Goal: Information Seeking & Learning: Understand process/instructions

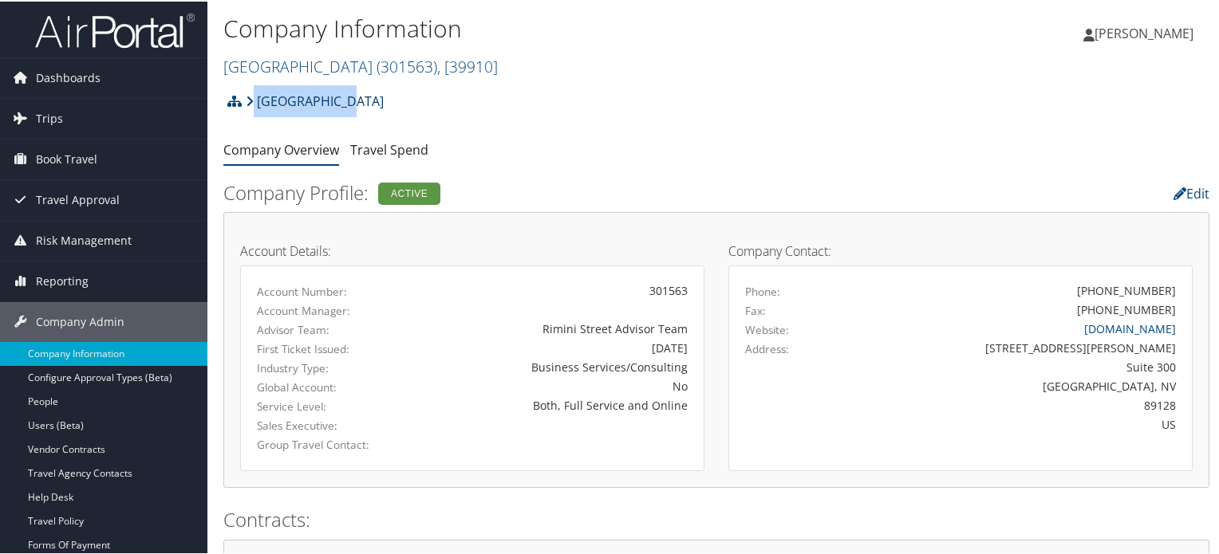
drag, startPoint x: 341, startPoint y: 103, endPoint x: 254, endPoint y: 103, distance: 86.9
click at [254, 103] on div "Rimini Street Account Structure Rimini Street (301563) ACTIVE Create Child Rimi…" at bounding box center [716, 105] width 986 height 43
copy link "[GEOGRAPHIC_DATA]"
click at [137, 42] on img at bounding box center [115, 28] width 160 height 37
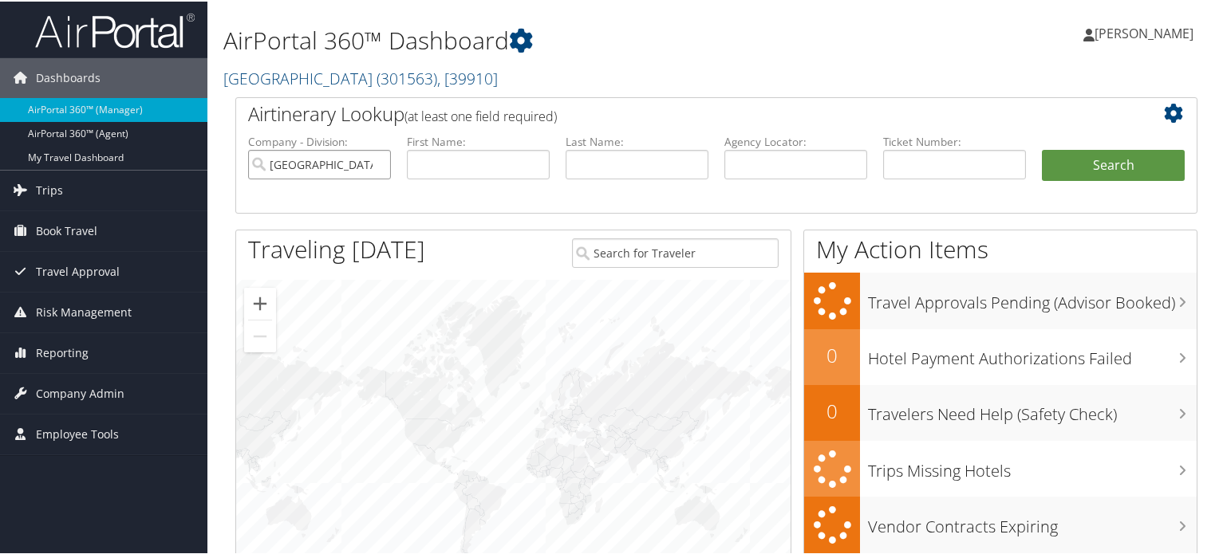
click at [372, 164] on input "[GEOGRAPHIC_DATA]" at bounding box center [319, 163] width 143 height 30
click at [904, 162] on input "text" at bounding box center [954, 163] width 143 height 30
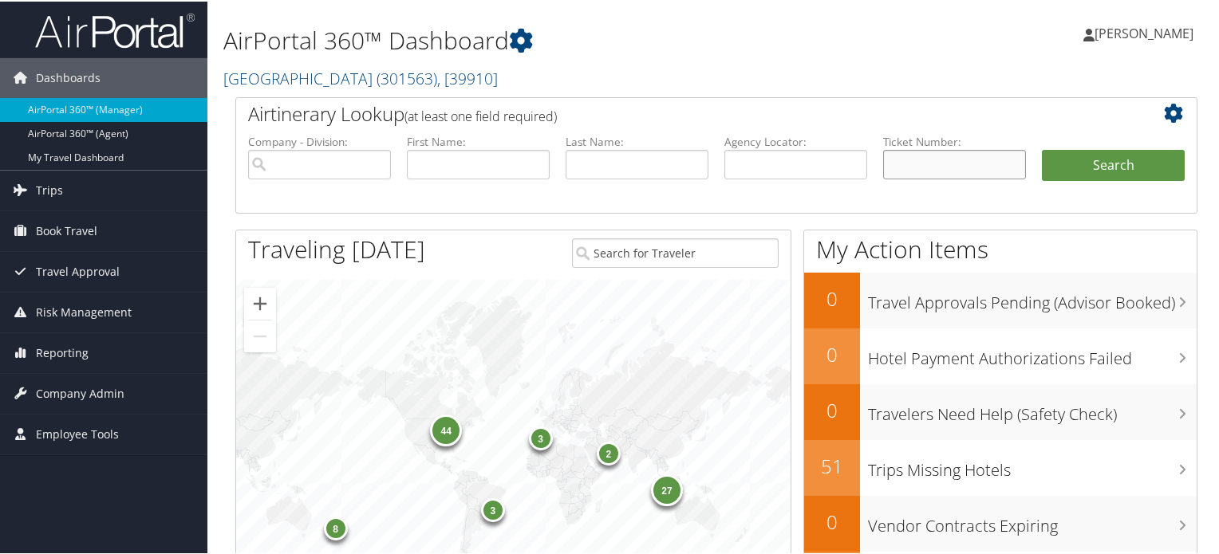
paste input "618 7311 471133"
click at [901, 164] on input "618 7311 471133" at bounding box center [954, 163] width 143 height 30
drag, startPoint x: 982, startPoint y: 164, endPoint x: 836, endPoint y: 155, distance: 146.3
click at [836, 155] on ul "Company - Division: First Name: Last Name: Agency Locator: Departure Date Range…" at bounding box center [716, 172] width 952 height 80
type input "6187311471133"
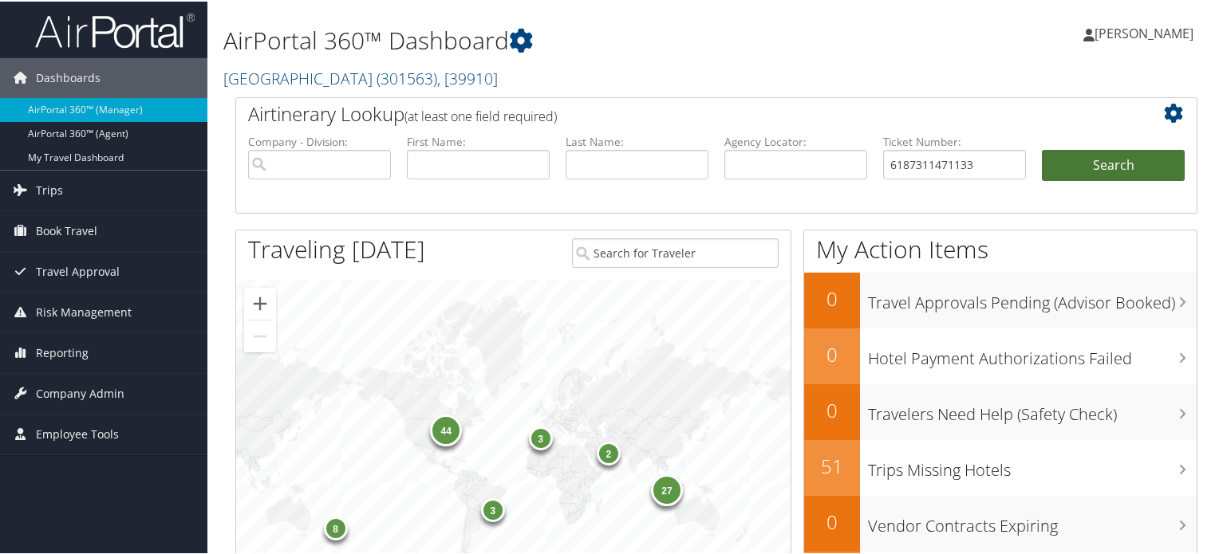
click at [1121, 169] on button "Search" at bounding box center [1113, 164] width 143 height 32
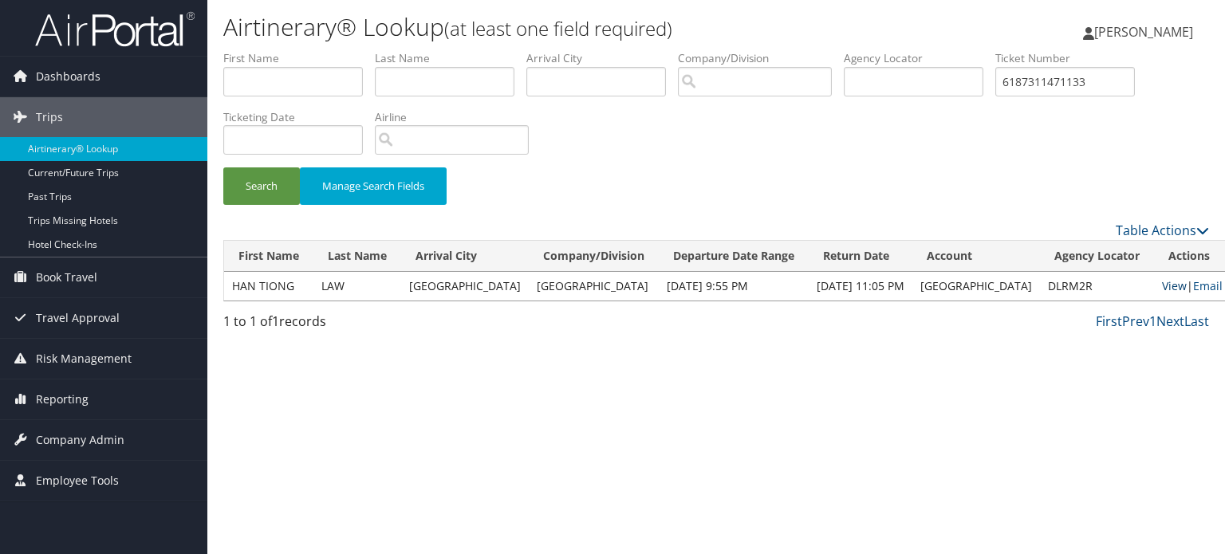
click at [1162, 283] on link "View" at bounding box center [1174, 285] width 25 height 15
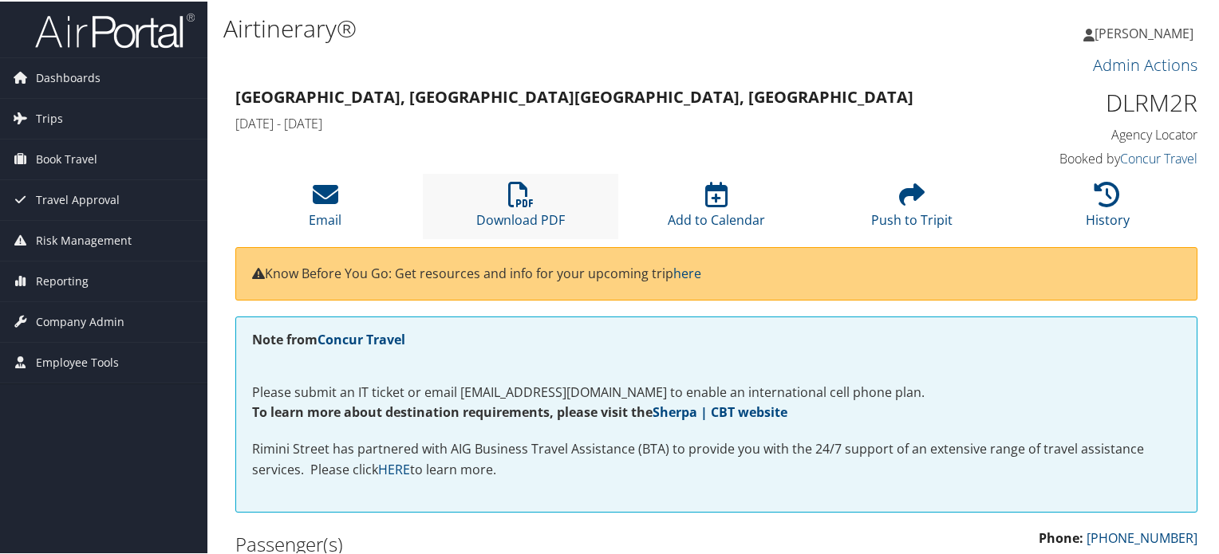
click at [538, 205] on li "Download PDF" at bounding box center [520, 204] width 195 height 65
click at [543, 196] on li "Download PDF" at bounding box center [520, 204] width 195 height 65
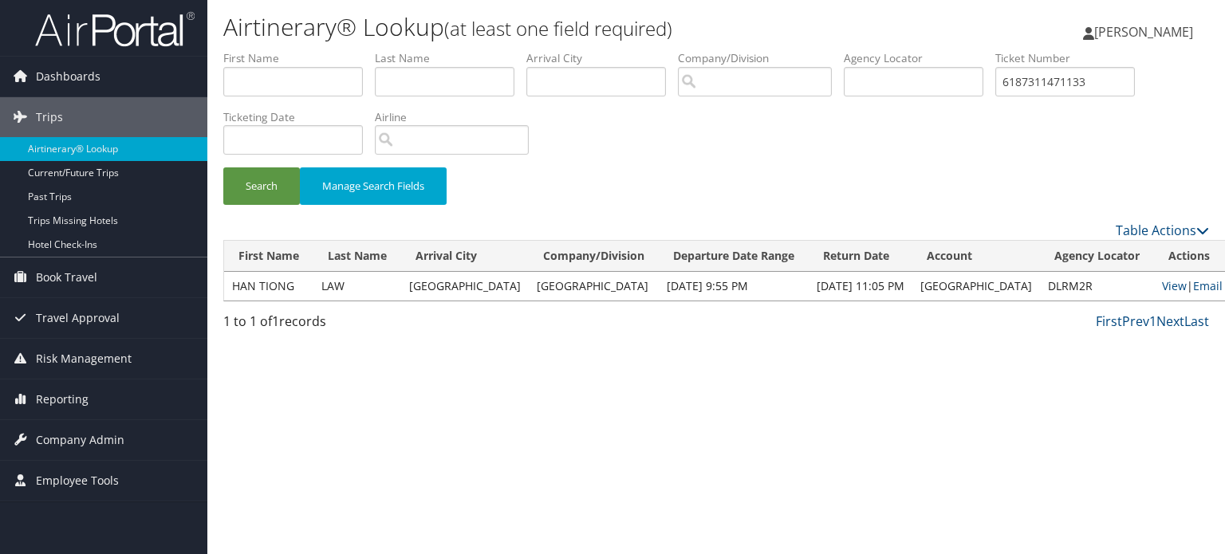
click at [110, 40] on img at bounding box center [115, 28] width 160 height 37
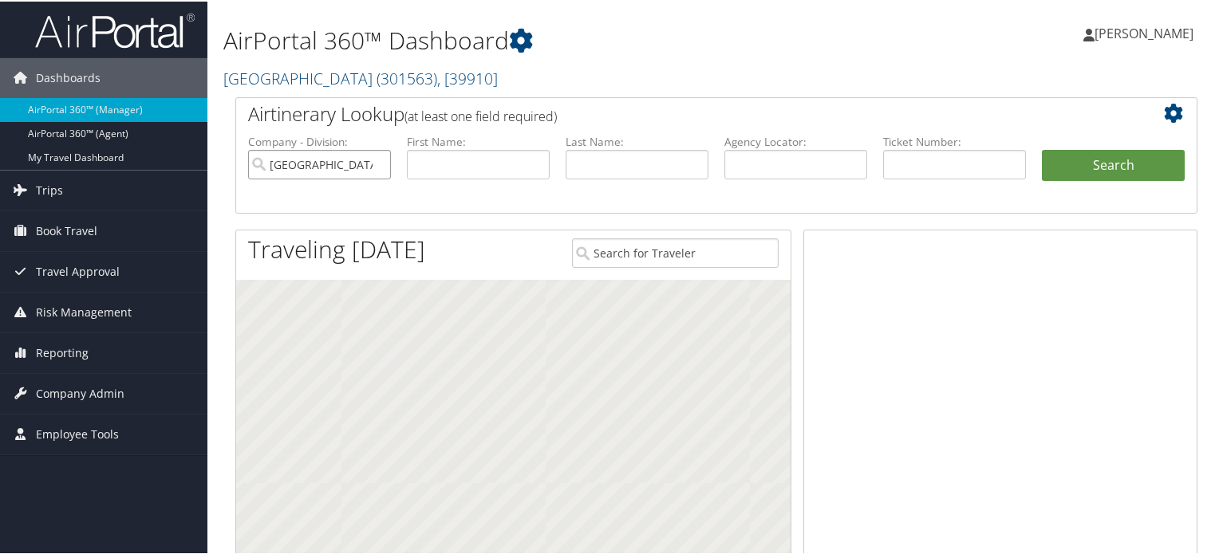
click at [376, 162] on input "[GEOGRAPHIC_DATA]" at bounding box center [319, 163] width 143 height 30
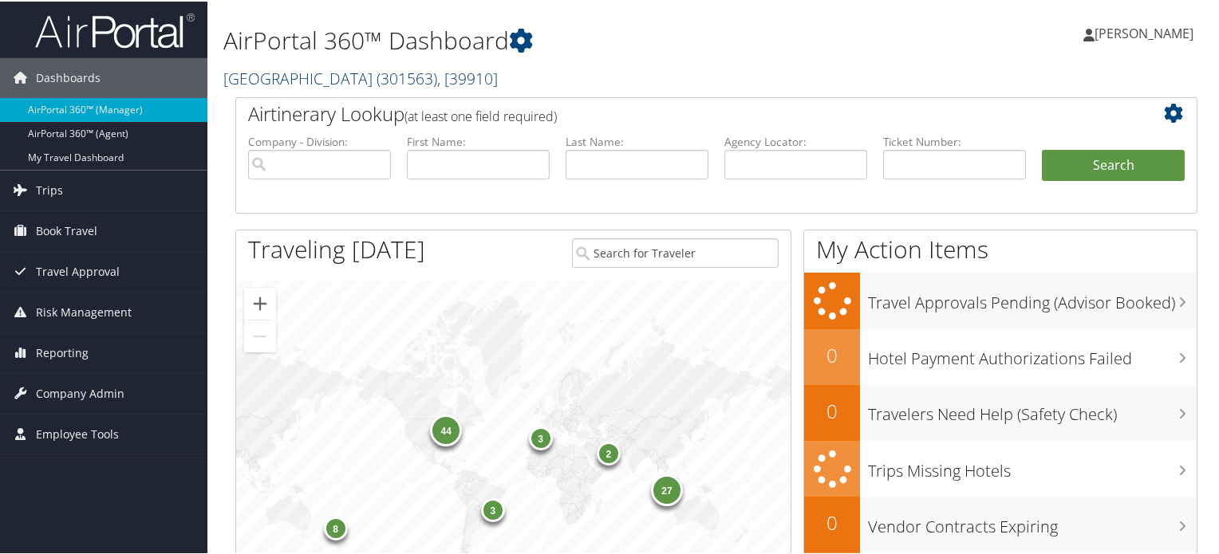
click at [376, 81] on span "( 301563 )" at bounding box center [406, 77] width 61 height 22
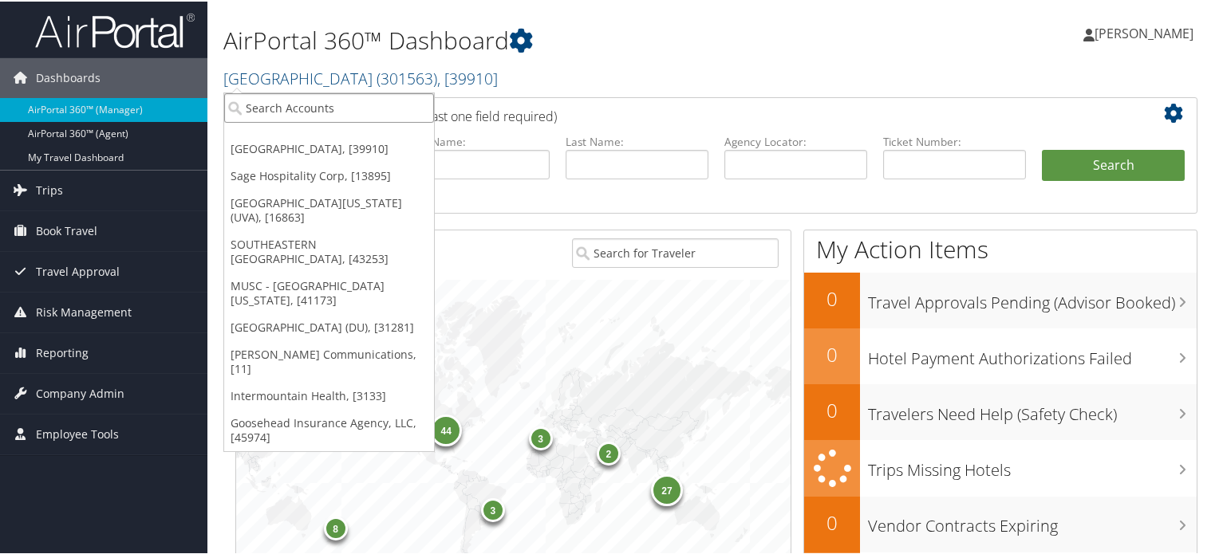
click at [317, 115] on input "search" at bounding box center [329, 107] width 210 height 30
paste input "Swire Coca Cola"
type input "Swire Coca Cola"
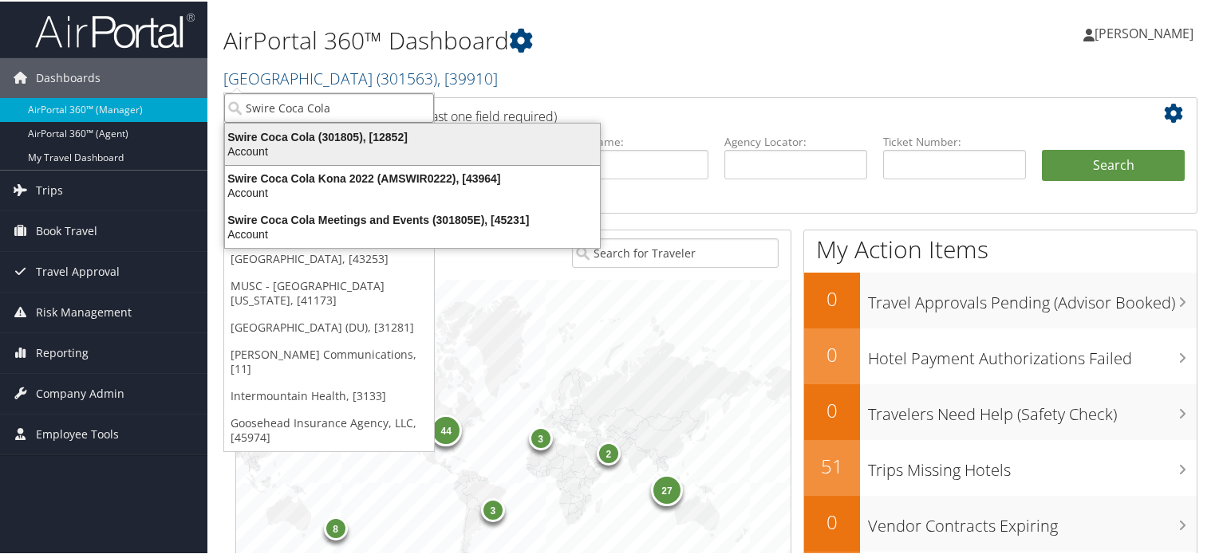
click at [336, 136] on div "Swire Coca Cola (301805), [12852]" at bounding box center [412, 135] width 394 height 14
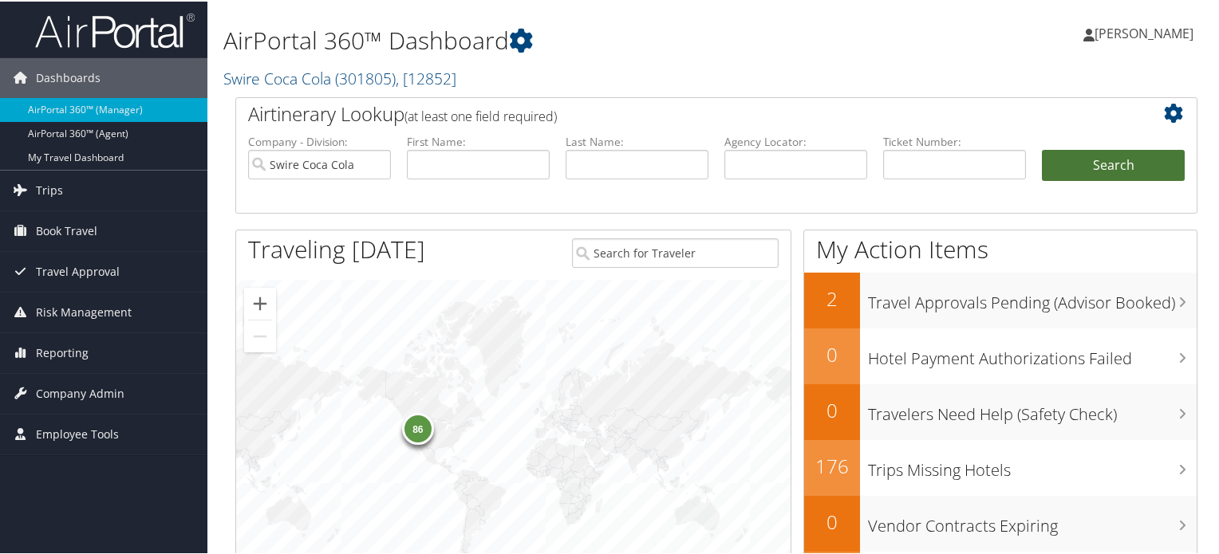
click at [1090, 168] on button "Search" at bounding box center [1113, 164] width 143 height 32
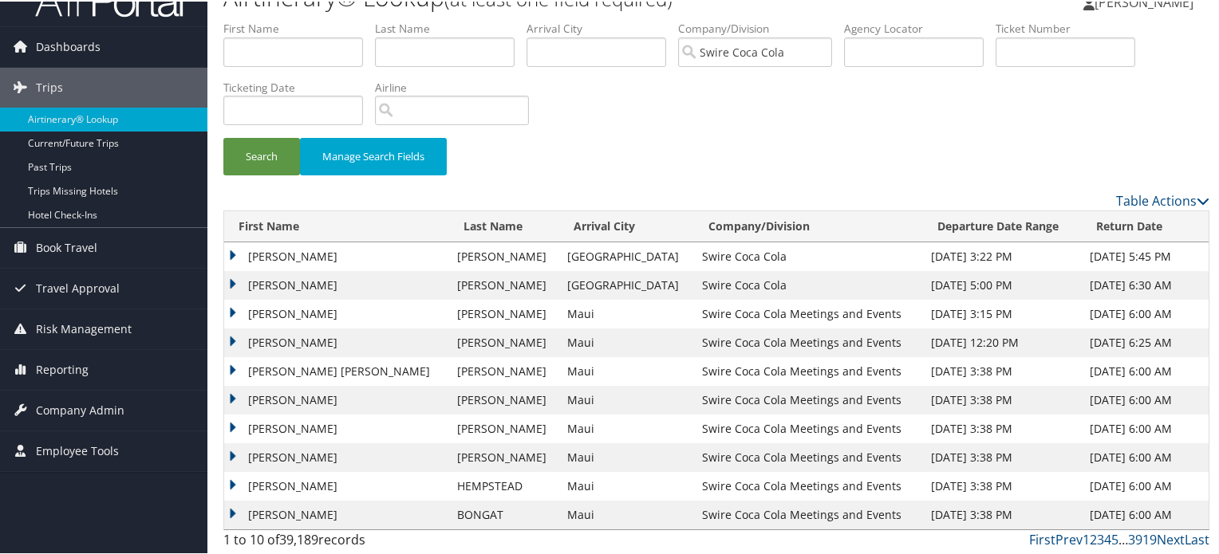
scroll to position [32, 0]
click at [65, 286] on span "Travel Approval" at bounding box center [78, 286] width 84 height 40
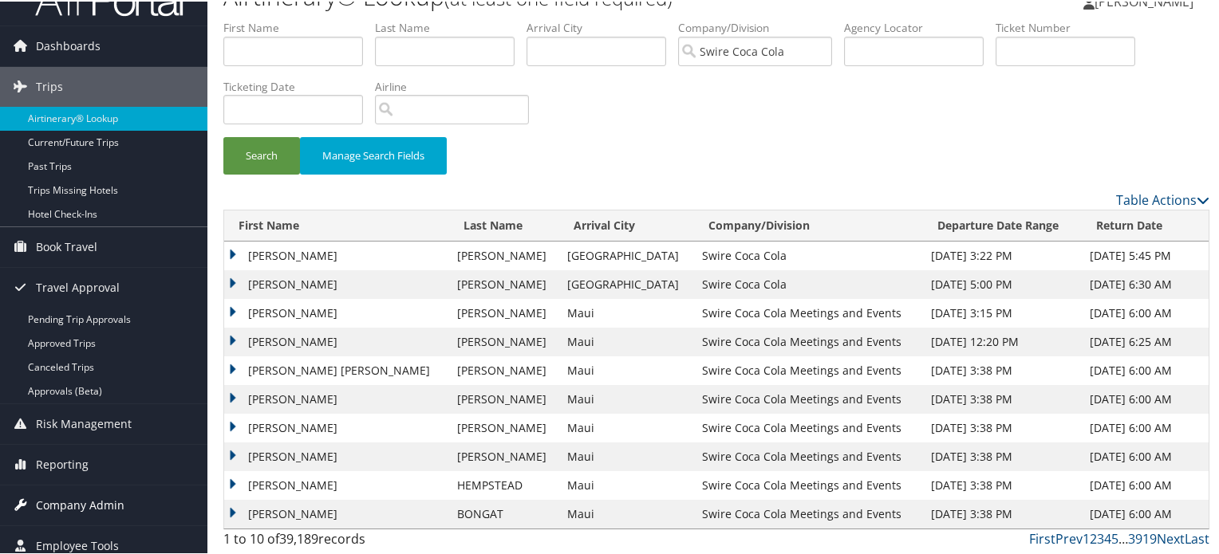
click at [72, 497] on span "Company Admin" at bounding box center [80, 504] width 89 height 40
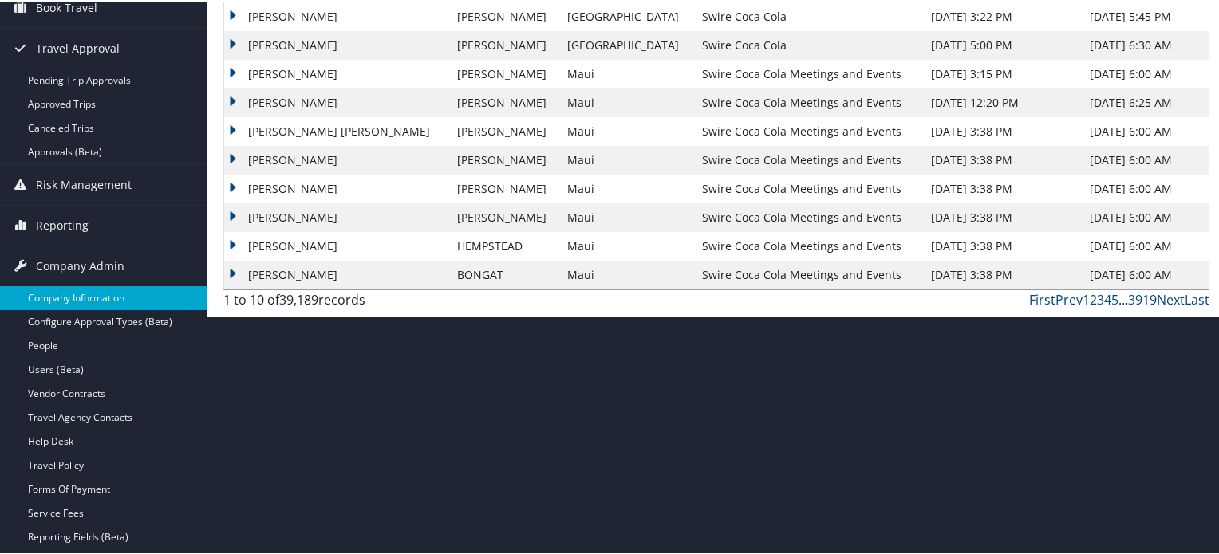
click at [76, 297] on link "Company Information" at bounding box center [103, 297] width 207 height 24
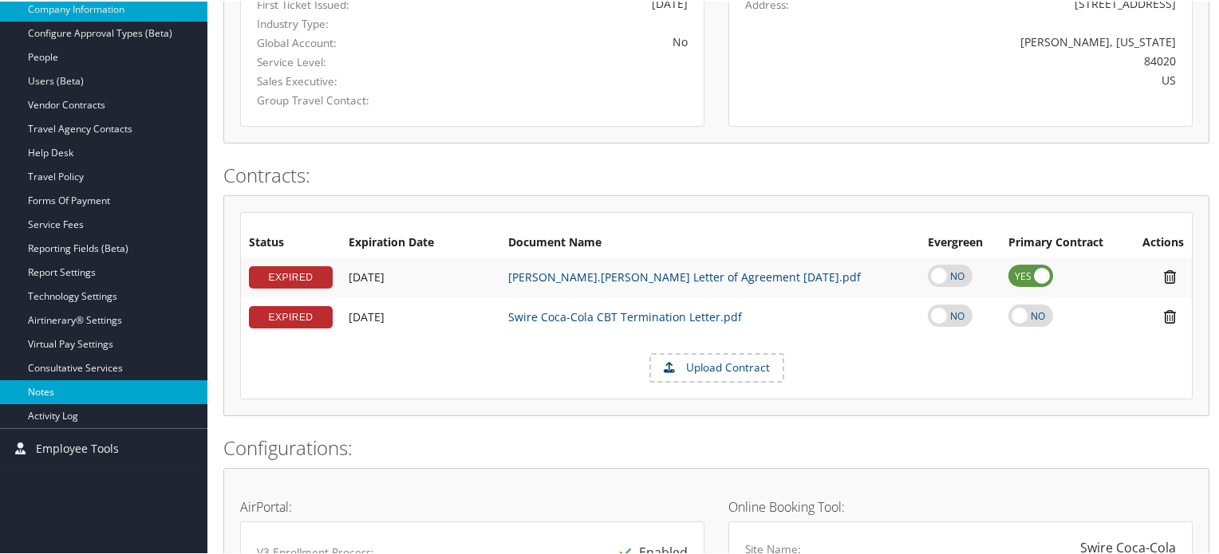
scroll to position [319, 0]
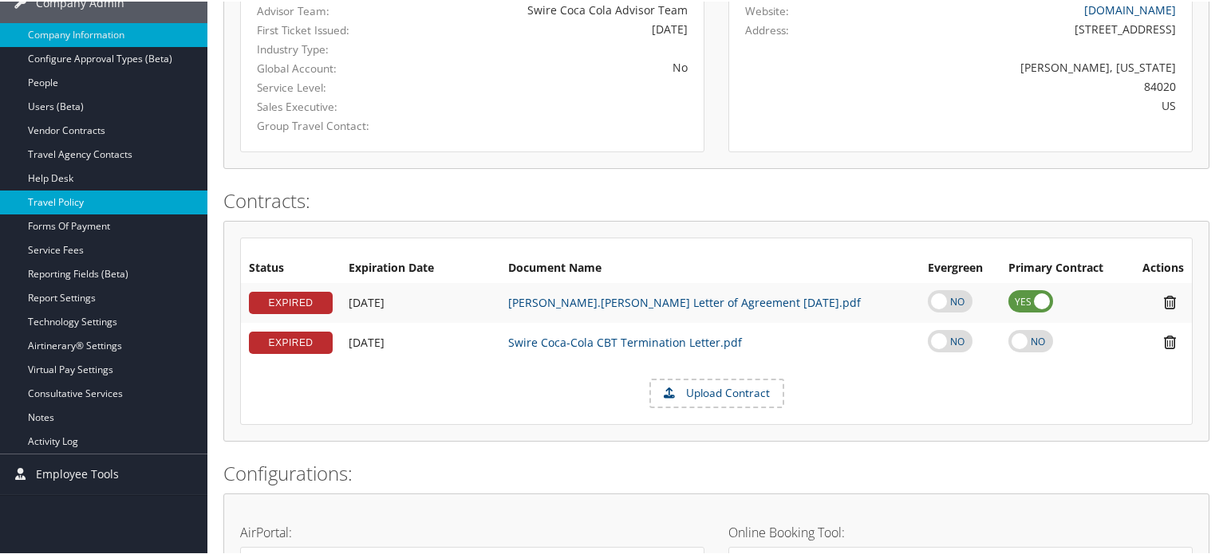
click at [77, 197] on link "Travel Policy" at bounding box center [103, 201] width 207 height 24
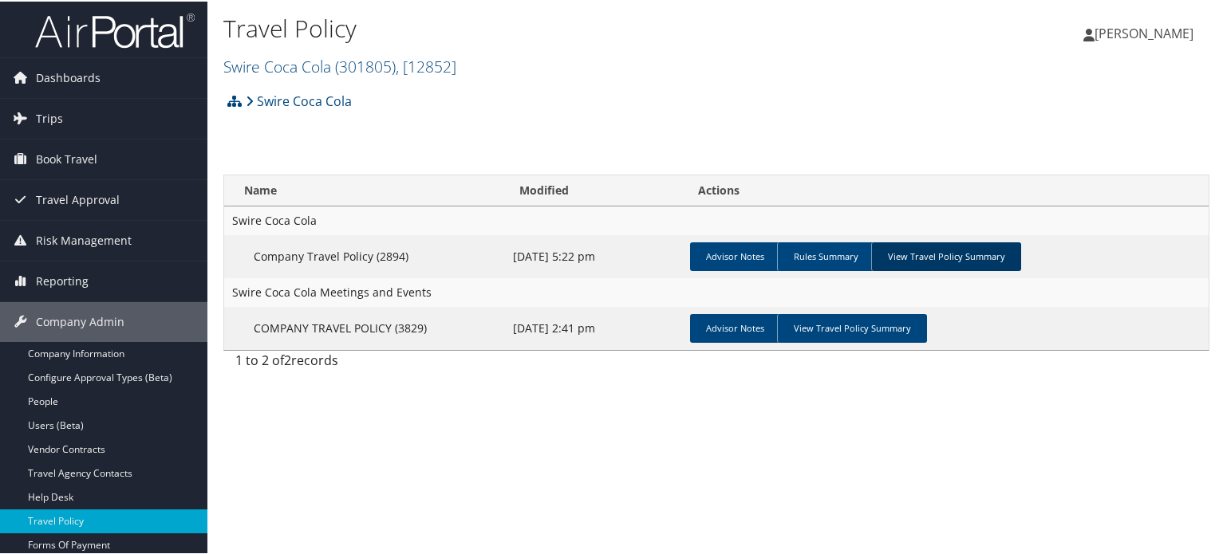
click at [904, 258] on link "View Travel Policy Summary" at bounding box center [946, 255] width 150 height 29
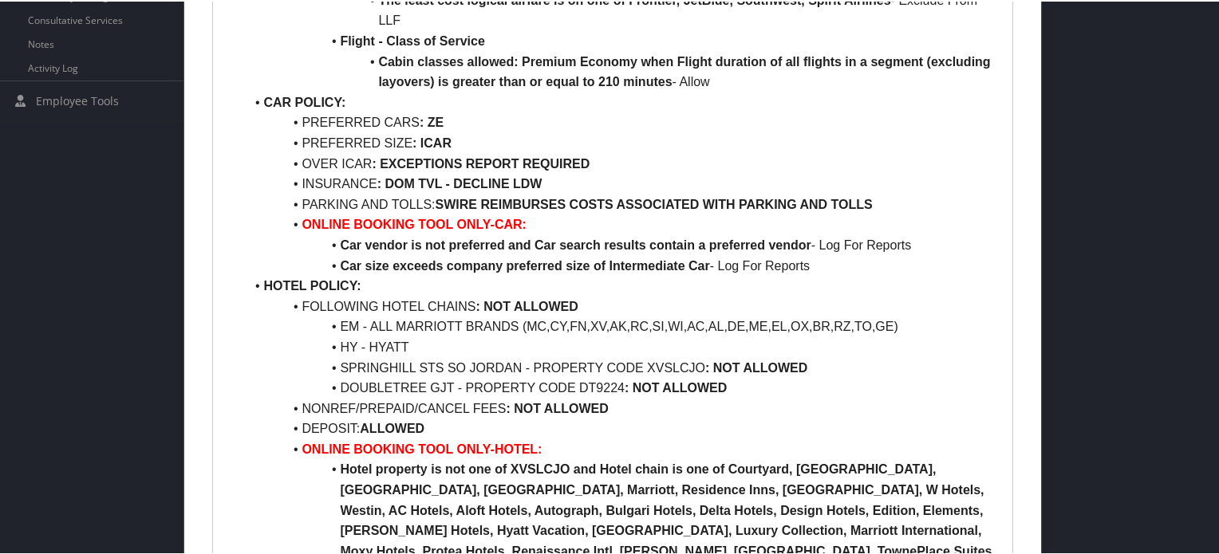
scroll to position [718, 0]
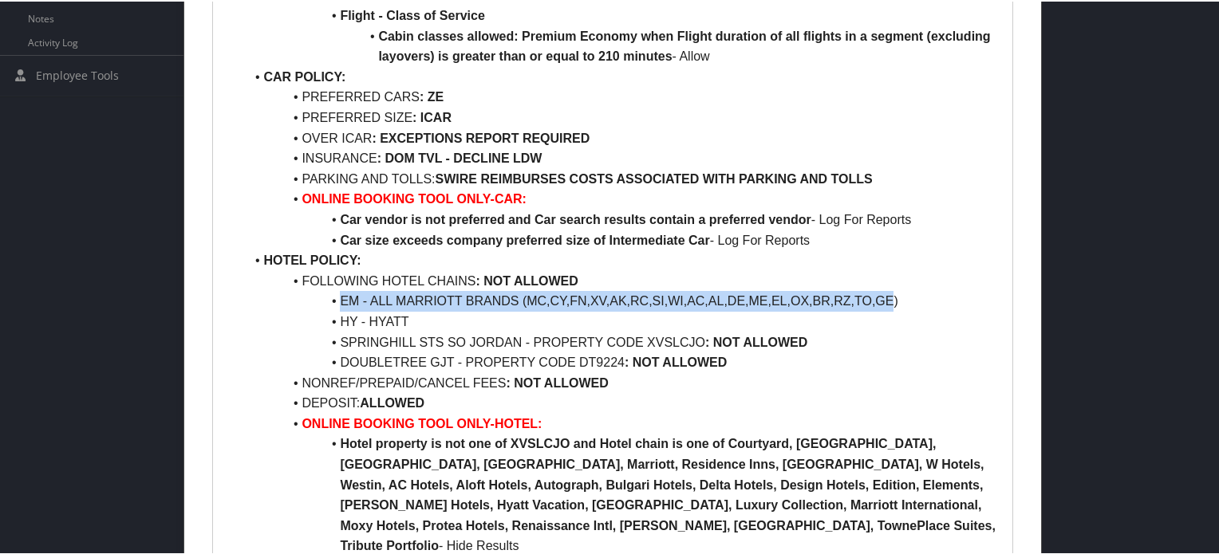
drag, startPoint x: 889, startPoint y: 298, endPoint x: 333, endPoint y: 305, distance: 556.8
click at [333, 305] on li "EM - ALL MARRIOTT BRANDS (MC,CY,FN,XV,AK,RC,SI,WI,AC,AL,DE,ME,EL,OX,BR,RZ,TO,GE)" at bounding box center [621, 300] width 755 height 21
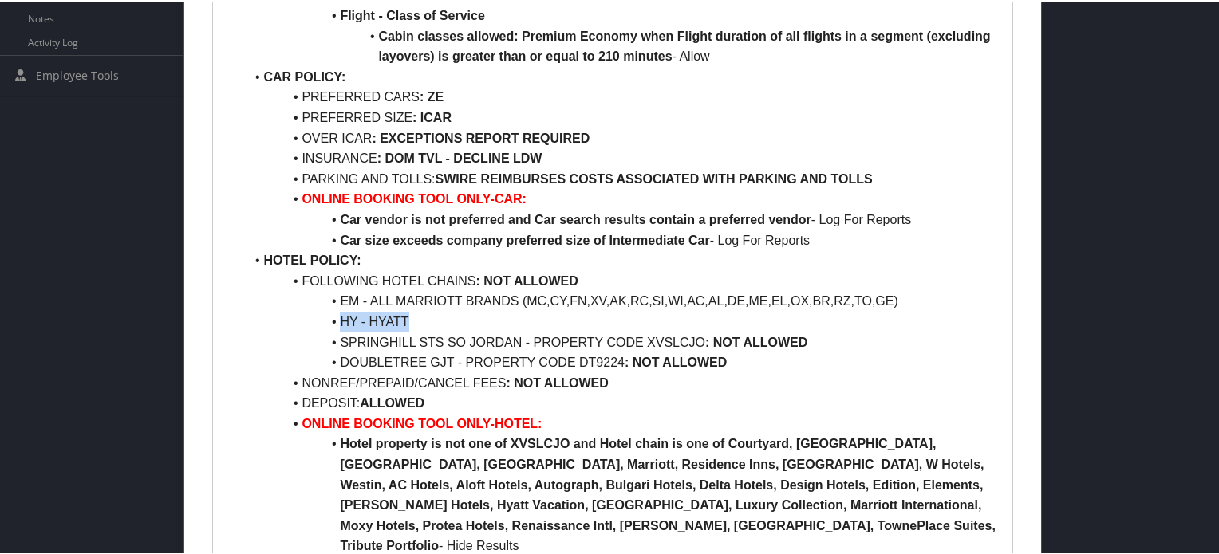
drag, startPoint x: 426, startPoint y: 321, endPoint x: 341, endPoint y: 327, distance: 85.5
click at [341, 327] on li "HY - HYATT" at bounding box center [621, 320] width 755 height 21
click at [546, 380] on strong ": NOT ALLOWED" at bounding box center [557, 382] width 102 height 14
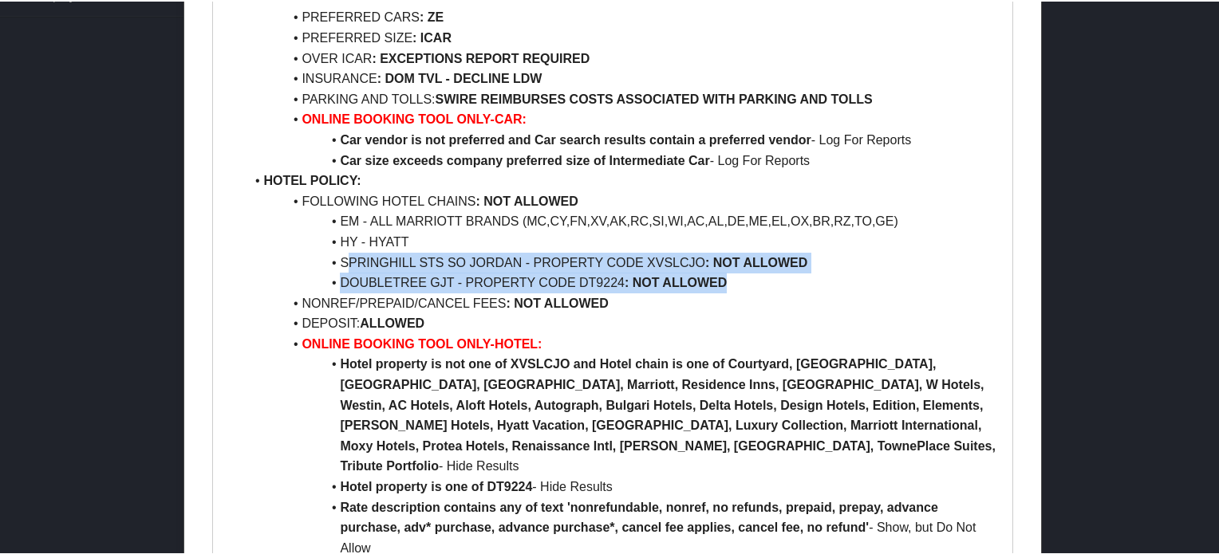
drag, startPoint x: 345, startPoint y: 254, endPoint x: 765, endPoint y: 274, distance: 420.8
click at [765, 274] on ul "AIR POLICY: PREFERRED AIRLINE : WN FIRST/BUS CLASS : NOT ALLOWED PREM ECON CLAS…" at bounding box center [612, 57] width 775 height 1000
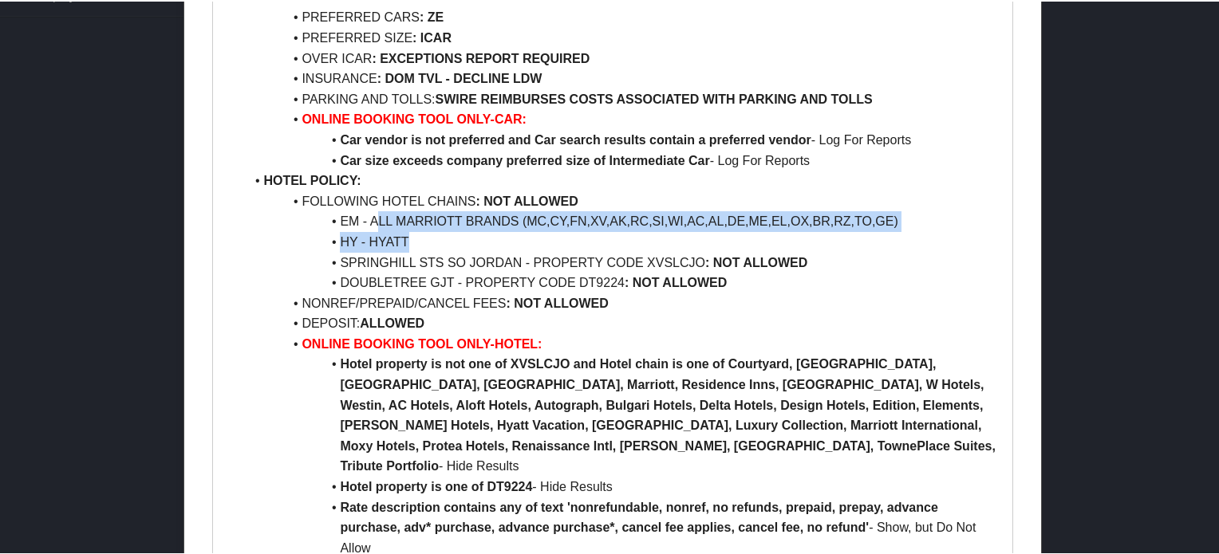
drag, startPoint x: 422, startPoint y: 215, endPoint x: 376, endPoint y: 212, distance: 45.6
click at [376, 212] on ul "AIR POLICY: PREFERRED AIRLINE : WN FIRST/BUS CLASS : NOT ALLOWED PREM ECON CLAS…" at bounding box center [612, 57] width 775 height 1000
click at [490, 239] on li "HY - HYATT" at bounding box center [621, 241] width 755 height 21
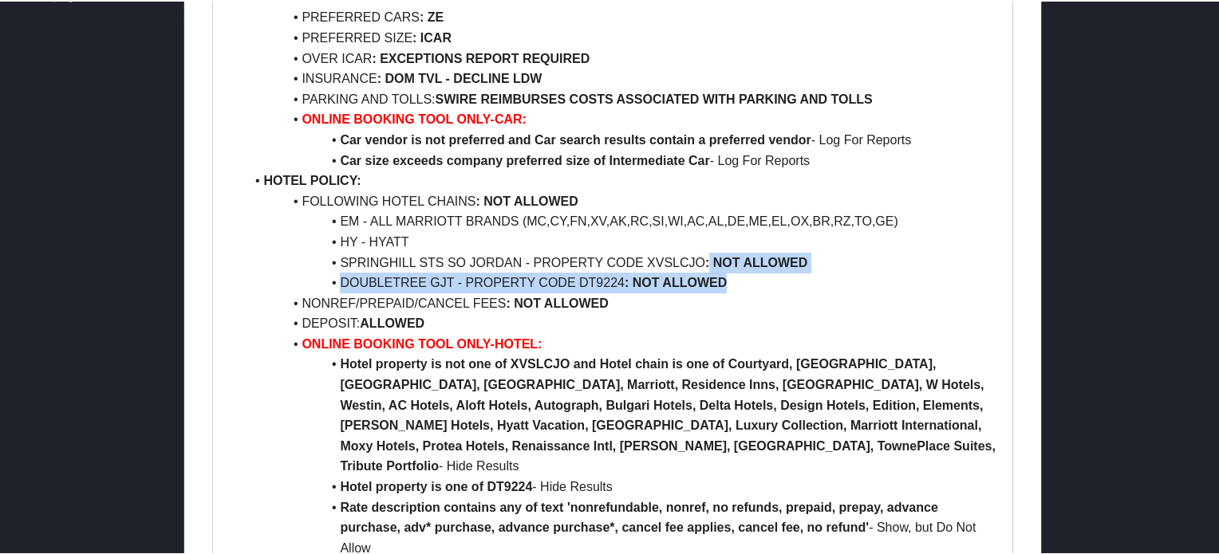
drag, startPoint x: 708, startPoint y: 261, endPoint x: 734, endPoint y: 282, distance: 33.5
click at [734, 282] on ul "AIR POLICY: PREFERRED AIRLINE : WN FIRST/BUS CLASS : NOT ALLOWED PREM ECON CLAS…" at bounding box center [612, 57] width 775 height 1000
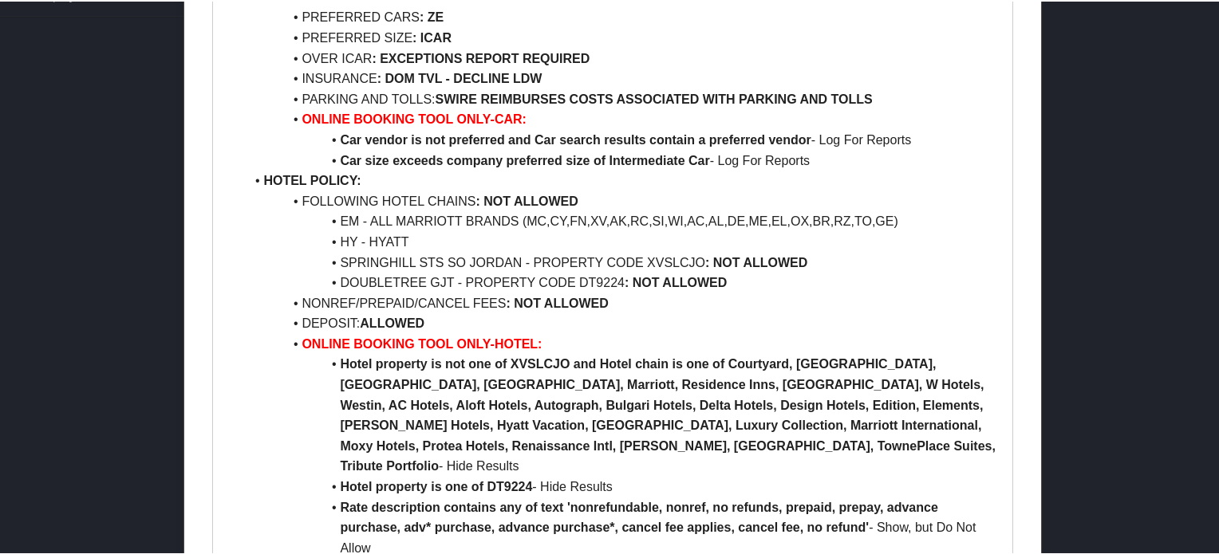
click at [498, 309] on li "NONREF/PREPAID/CANCEL FEES : NOT ALLOWED" at bounding box center [621, 302] width 755 height 21
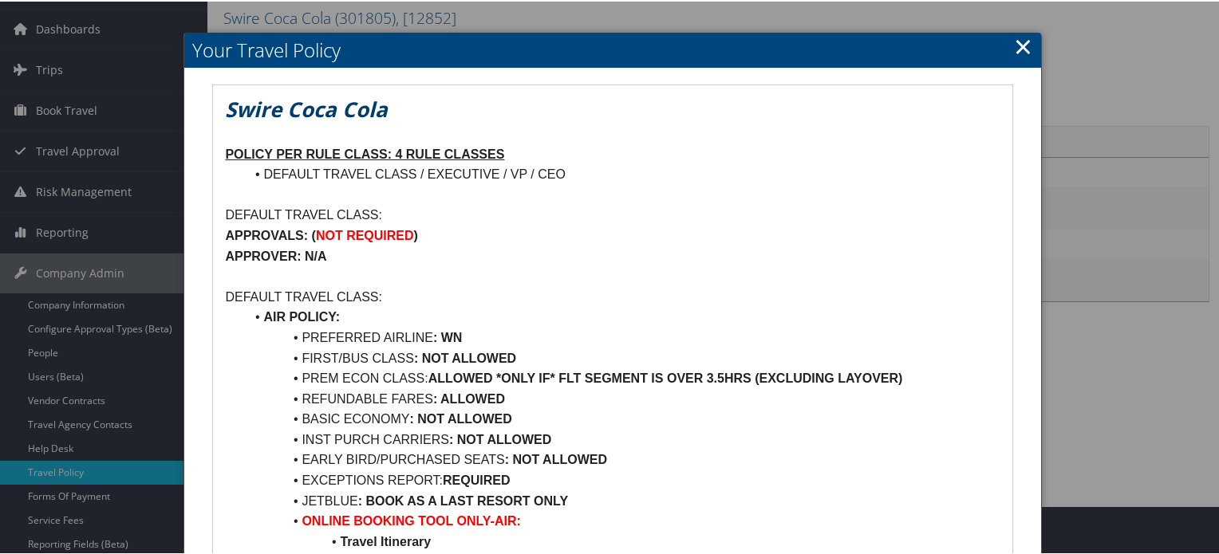
scroll to position [0, 0]
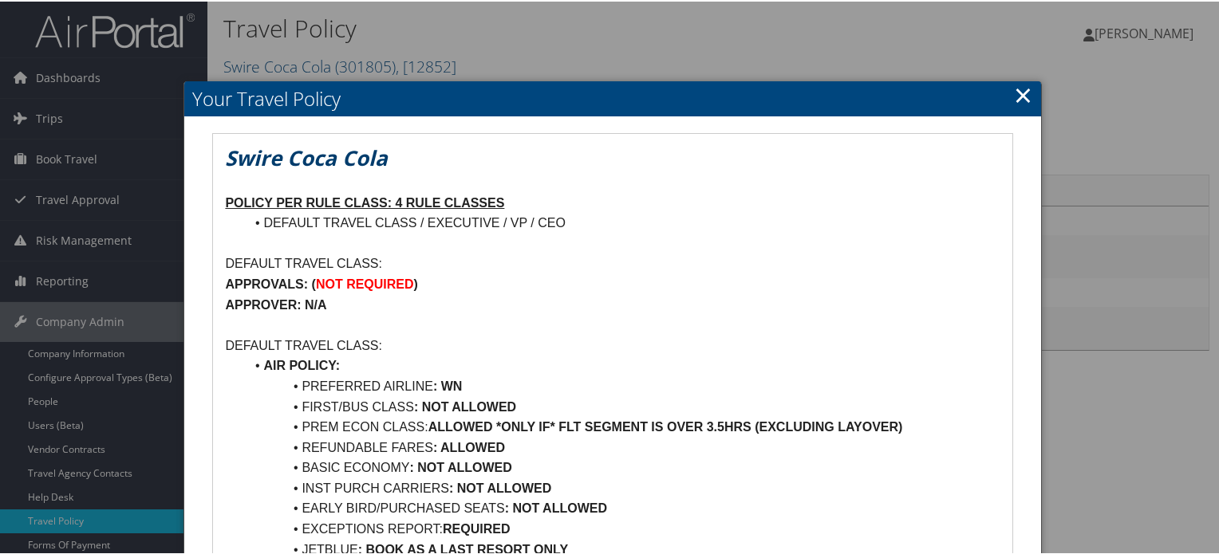
click at [1014, 89] on link "×" at bounding box center [1023, 93] width 18 height 32
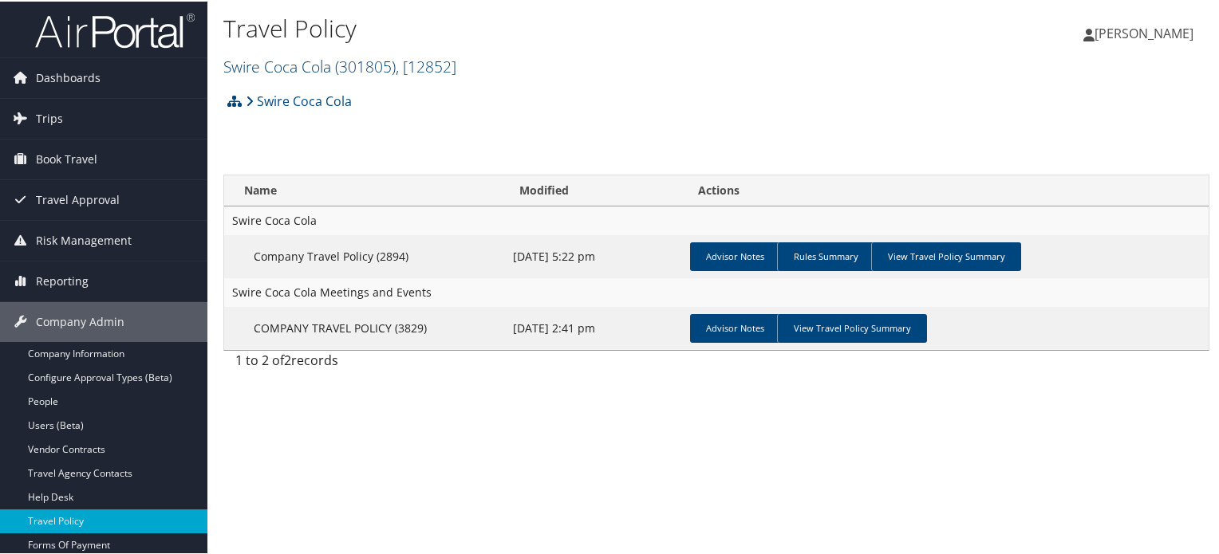
click at [334, 66] on link "Swire Coca Cola ( 301805 ) , [ 12852 ]" at bounding box center [339, 65] width 233 height 22
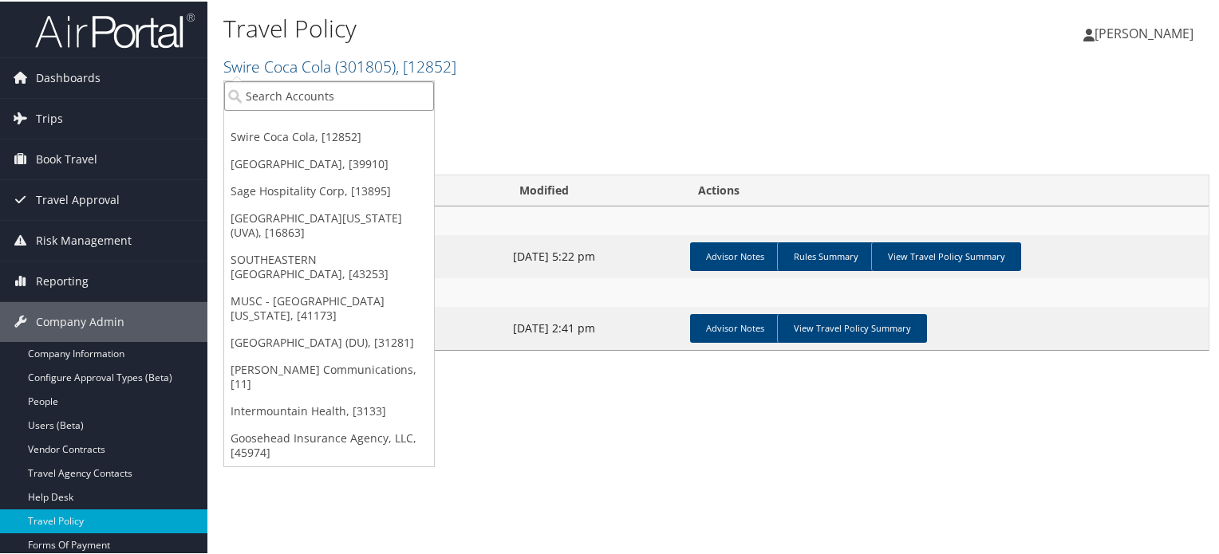
click at [324, 93] on input "search" at bounding box center [329, 95] width 210 height 30
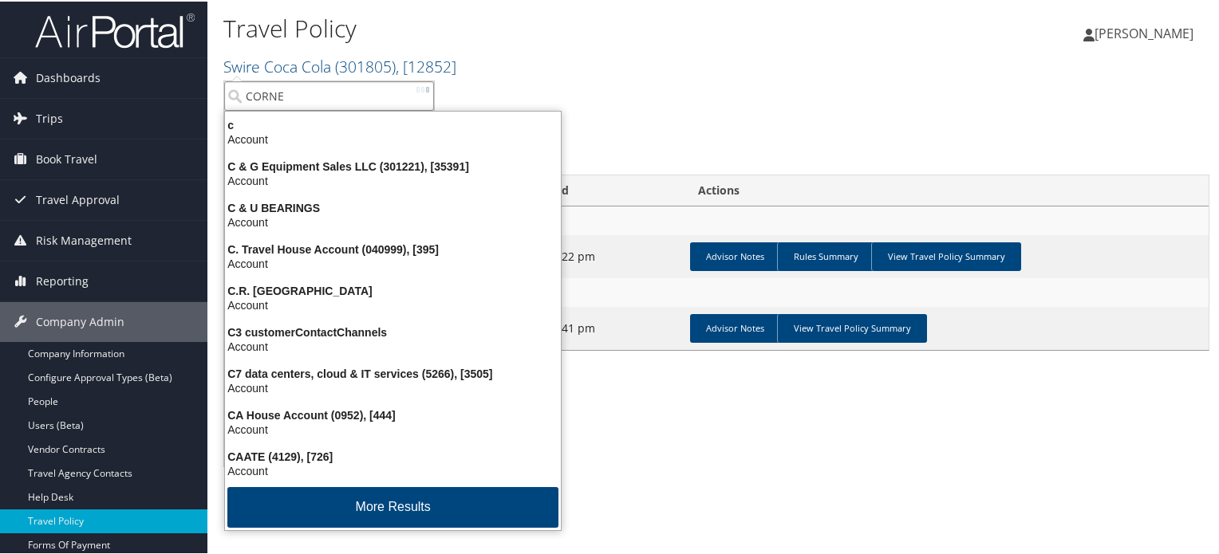
type input "CORNER"
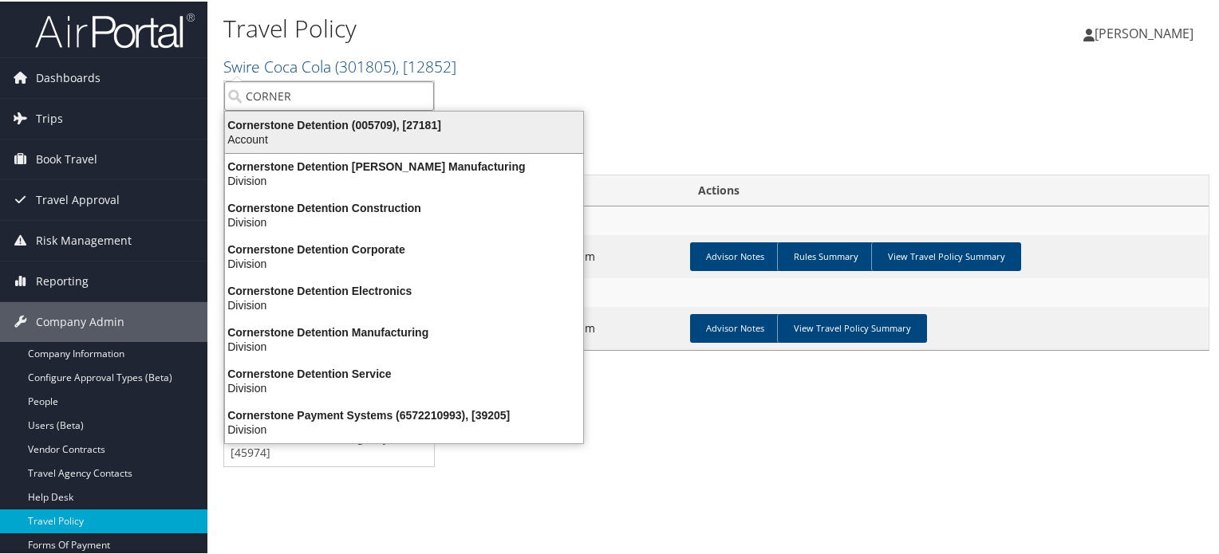
click at [332, 125] on div "Cornerstone Detention (005709), [27181]" at bounding box center [403, 123] width 377 height 14
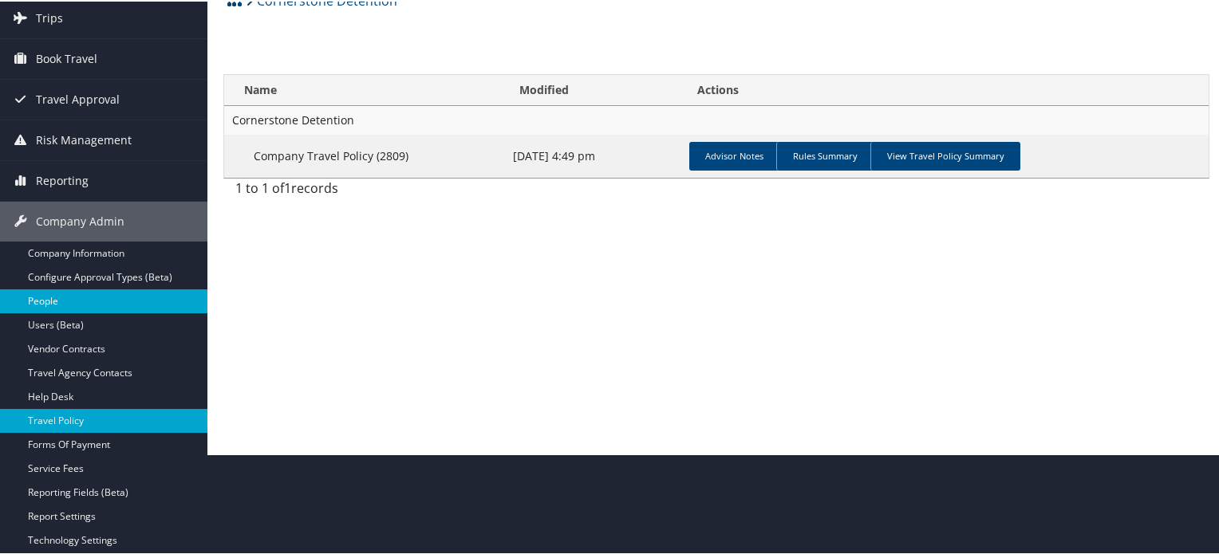
scroll to position [97, 0]
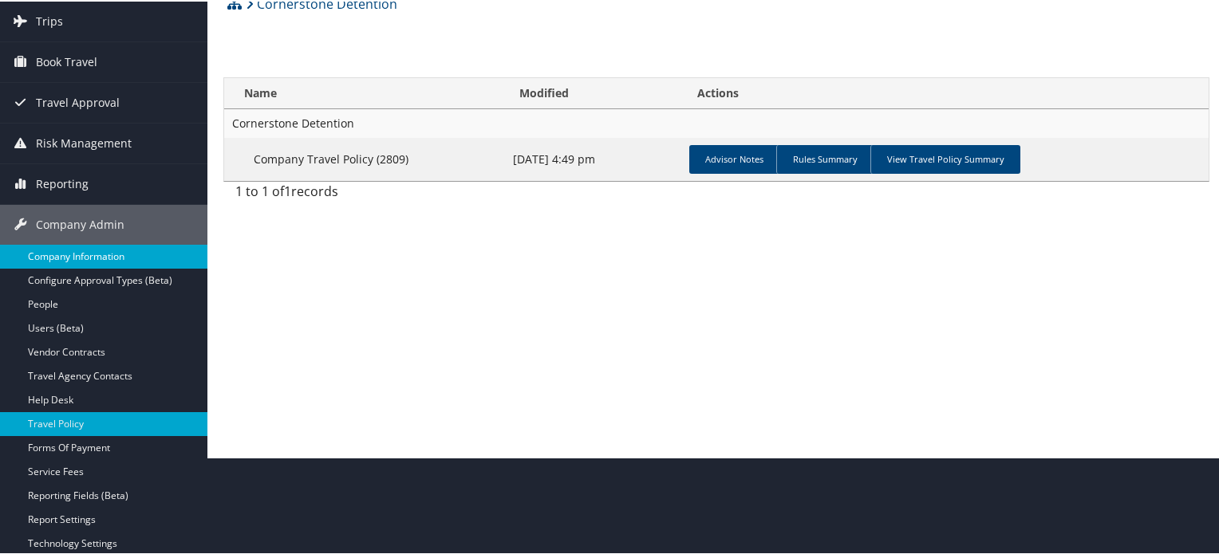
click at [101, 255] on link "Company Information" at bounding box center [103, 255] width 207 height 24
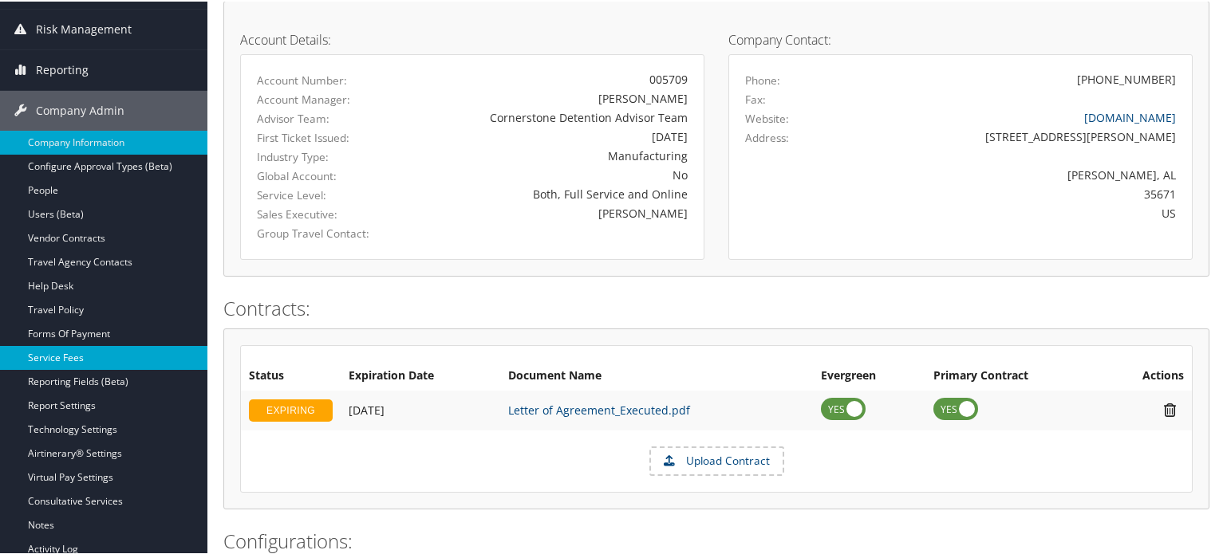
scroll to position [239, 0]
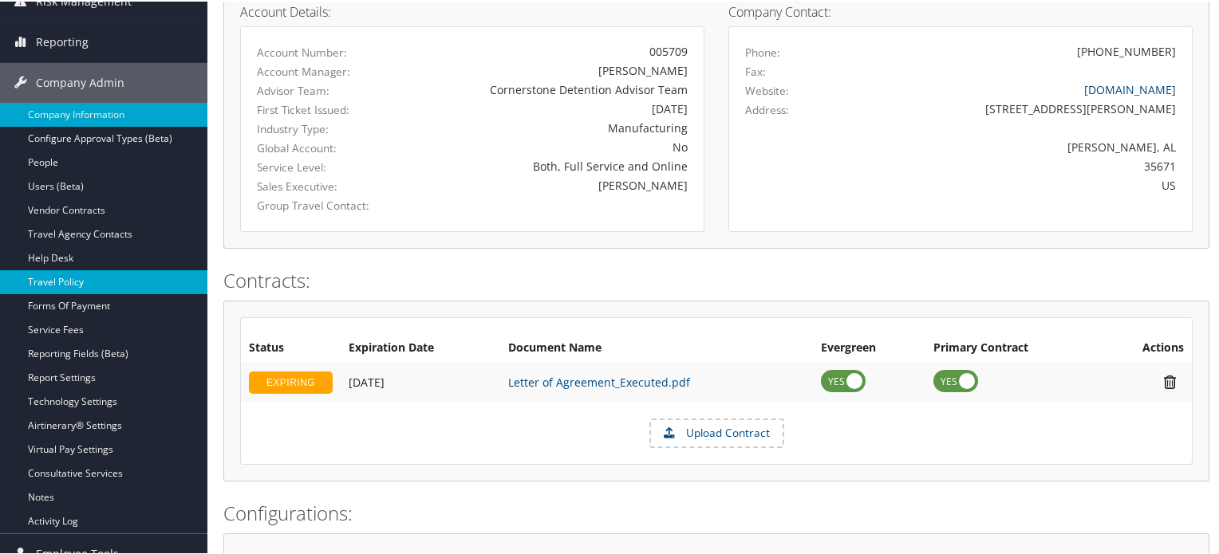
click at [61, 282] on link "Travel Policy" at bounding box center [103, 281] width 207 height 24
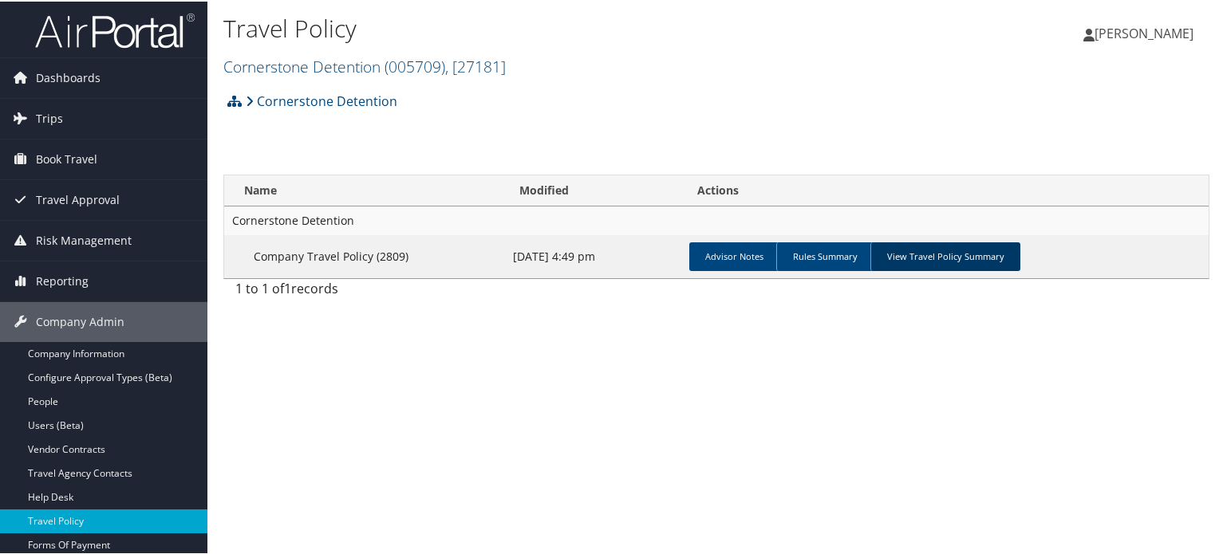
click at [956, 256] on link "View Travel Policy Summary" at bounding box center [945, 255] width 150 height 29
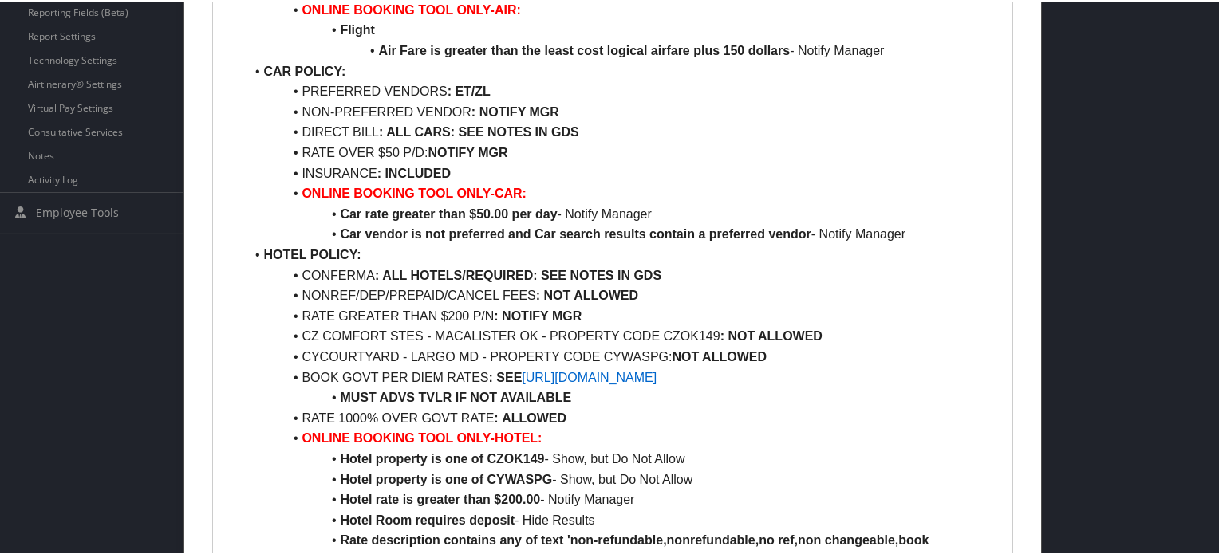
scroll to position [638, 0]
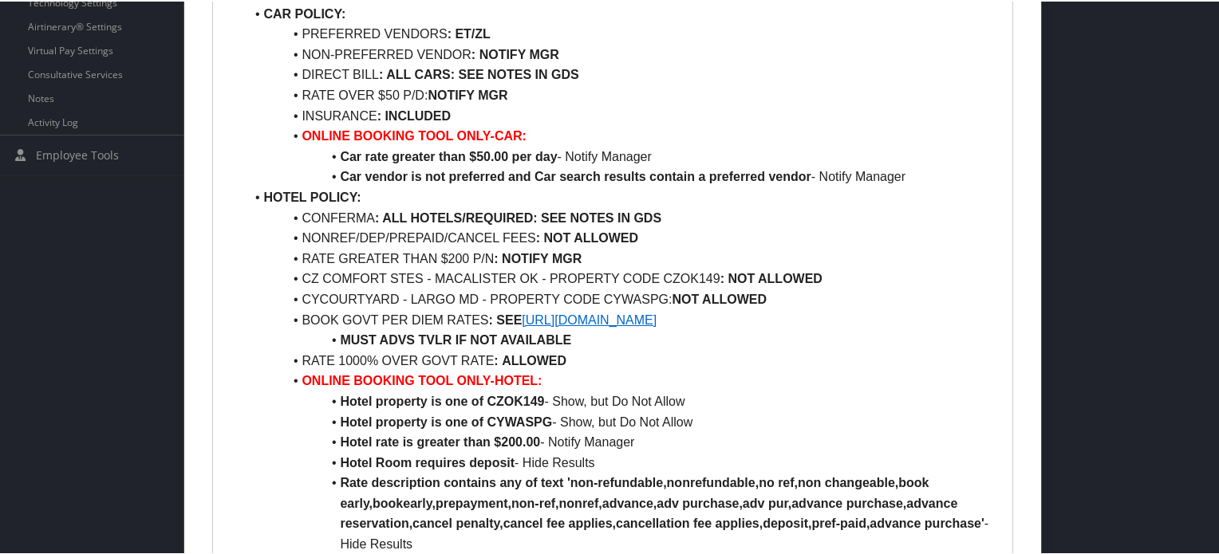
click at [608, 317] on link "[URL][DOMAIN_NAME]" at bounding box center [589, 319] width 135 height 14
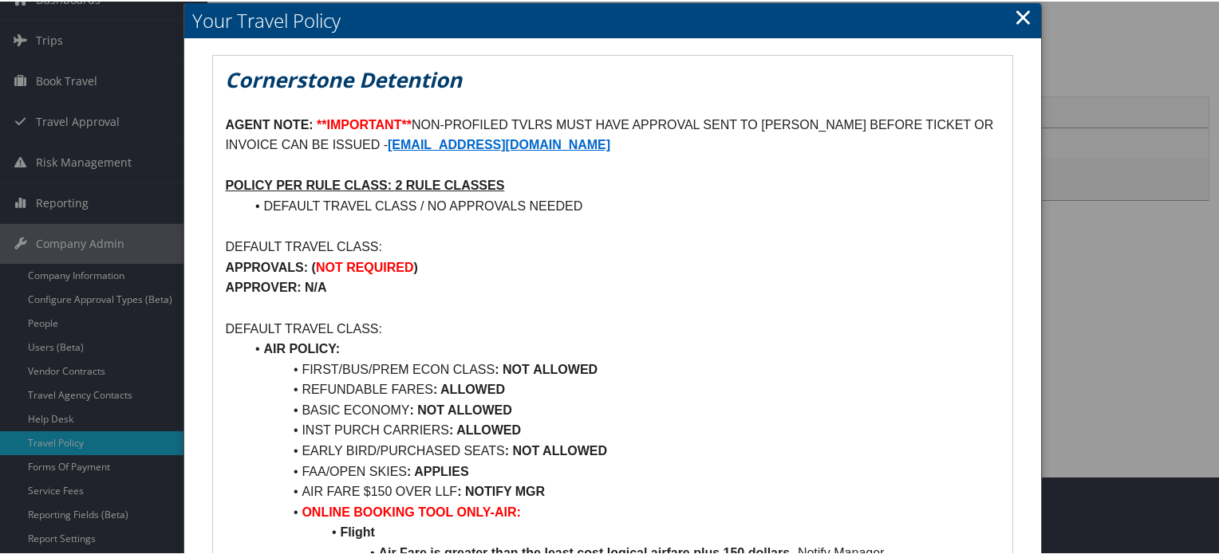
scroll to position [0, 0]
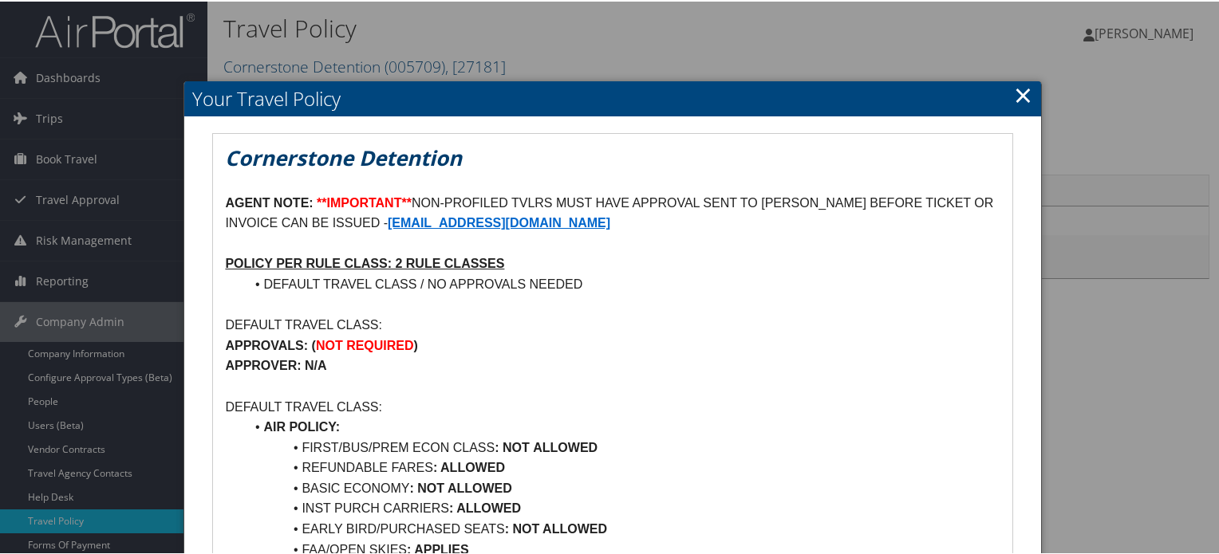
click at [1017, 93] on link "×" at bounding box center [1023, 93] width 18 height 32
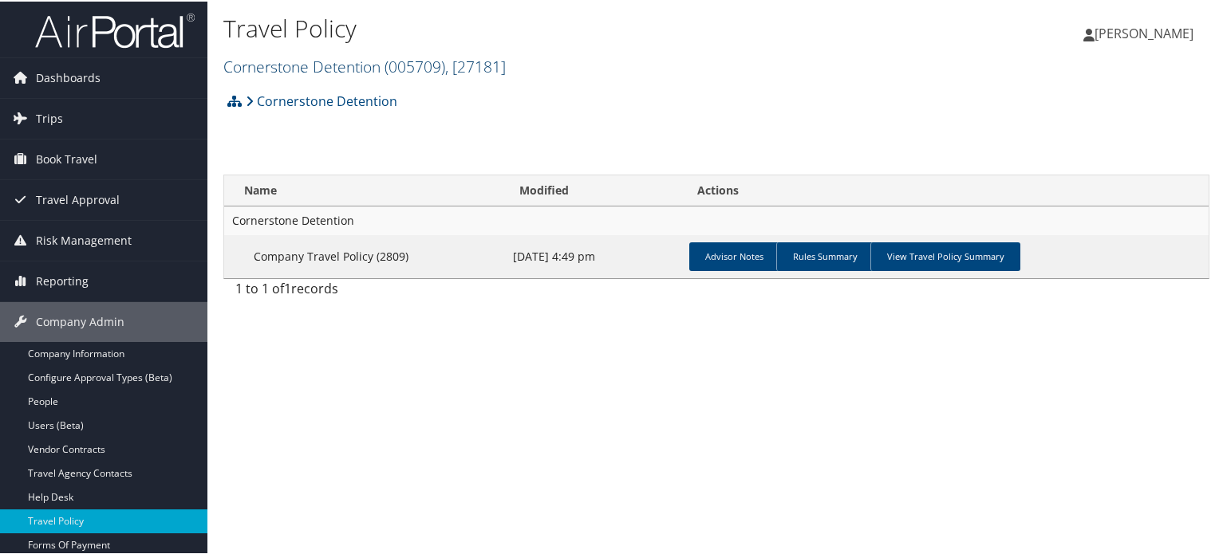
click at [403, 66] on span "( 005709 )" at bounding box center [414, 65] width 61 height 22
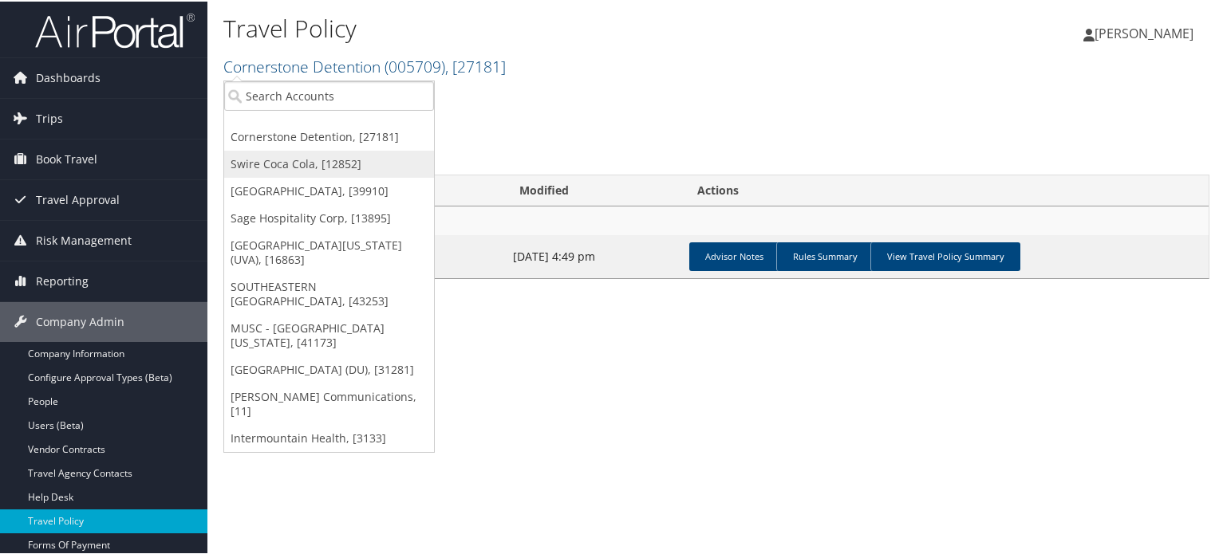
click at [338, 164] on link "Swire Coca Cola, [12852]" at bounding box center [329, 162] width 210 height 27
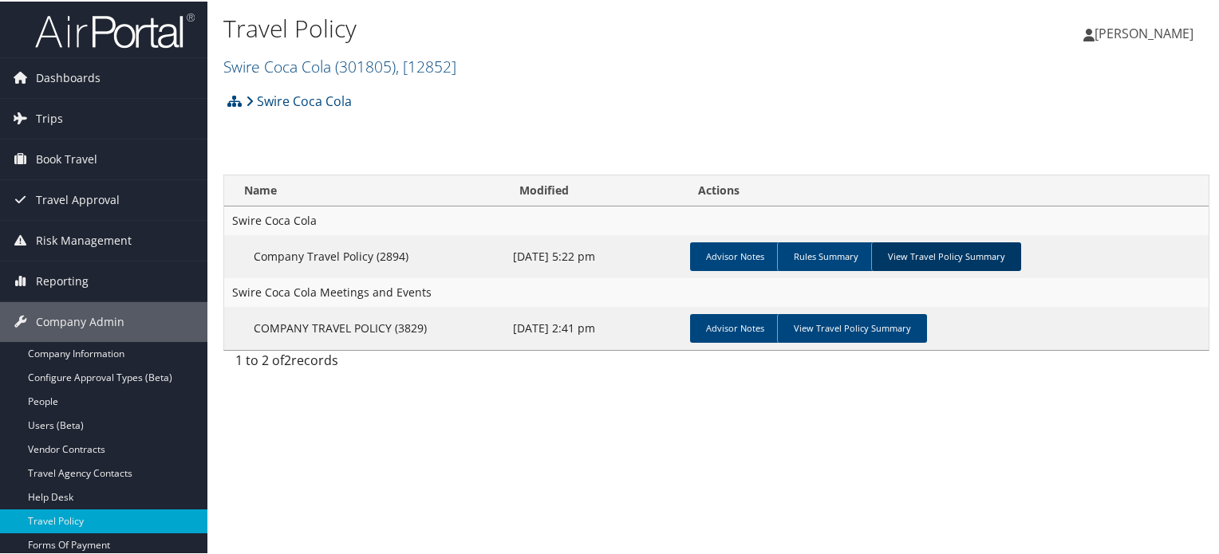
click at [948, 256] on link "View Travel Policy Summary" at bounding box center [946, 255] width 150 height 29
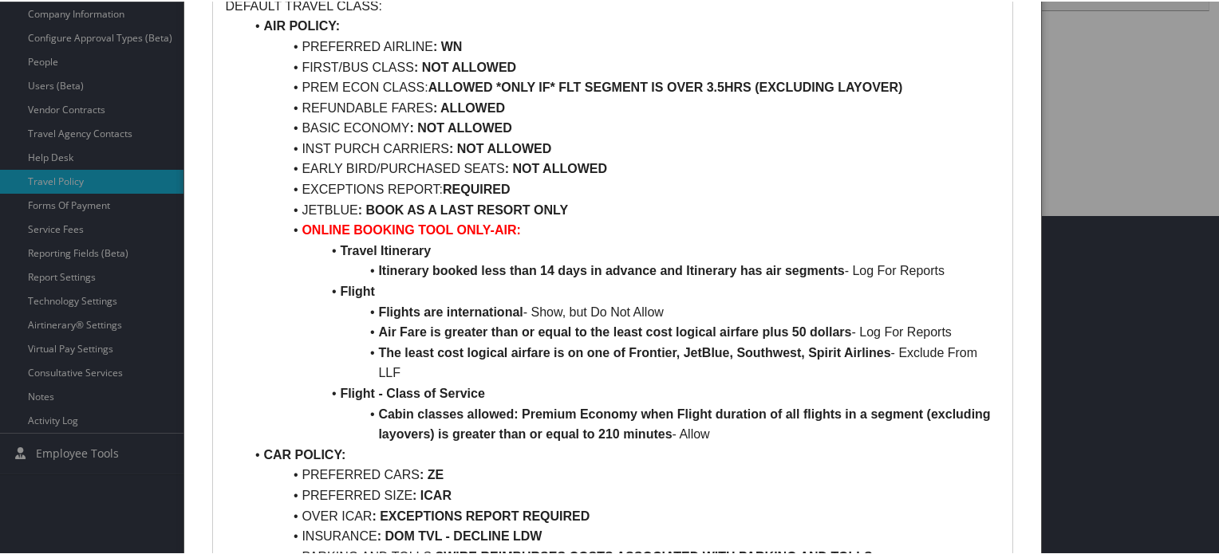
scroll to position [479, 0]
